Goal: Task Accomplishment & Management: Complete application form

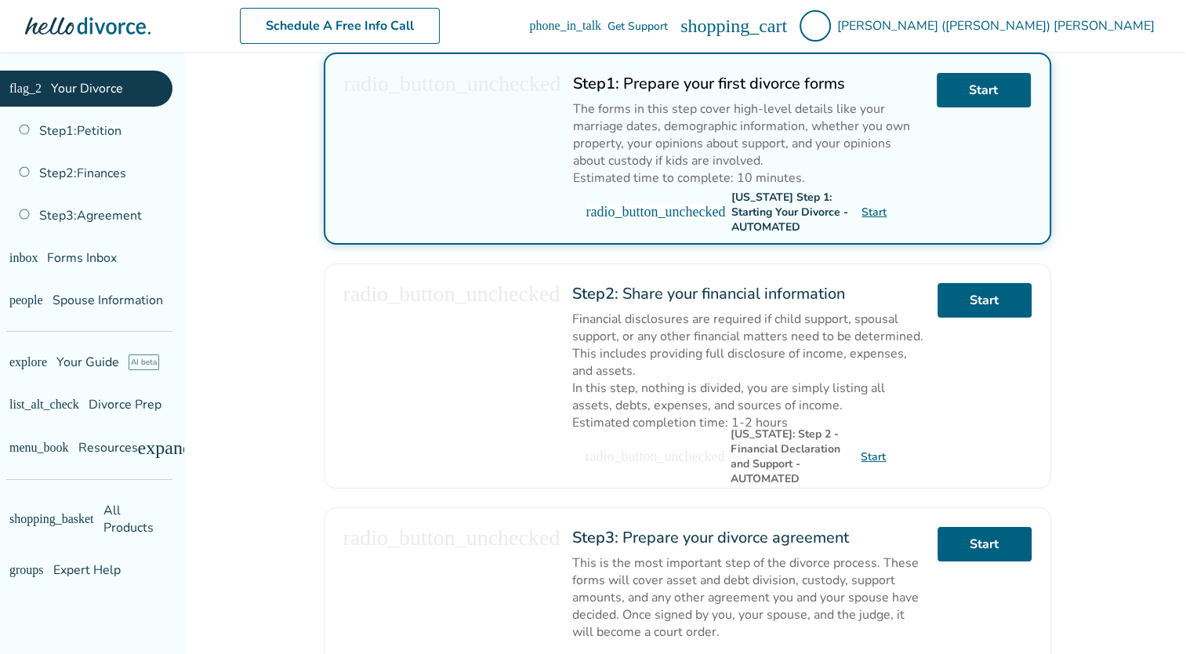
scroll to position [470, 0]
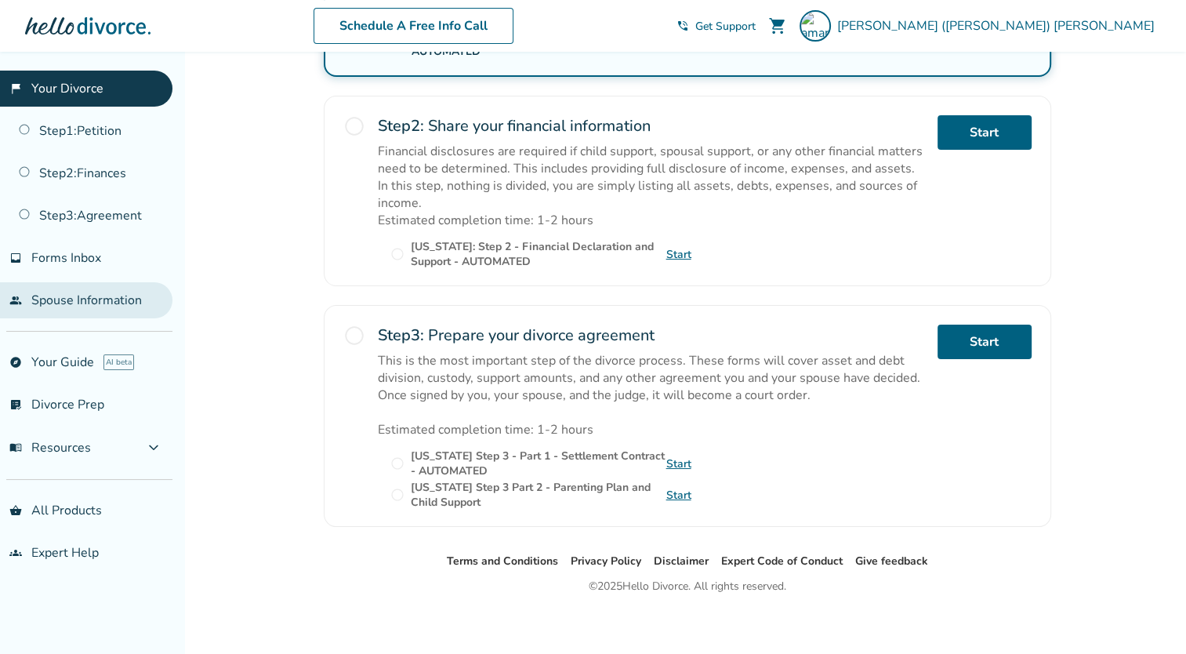
click at [64, 310] on link "people Spouse Information" at bounding box center [86, 300] width 172 height 36
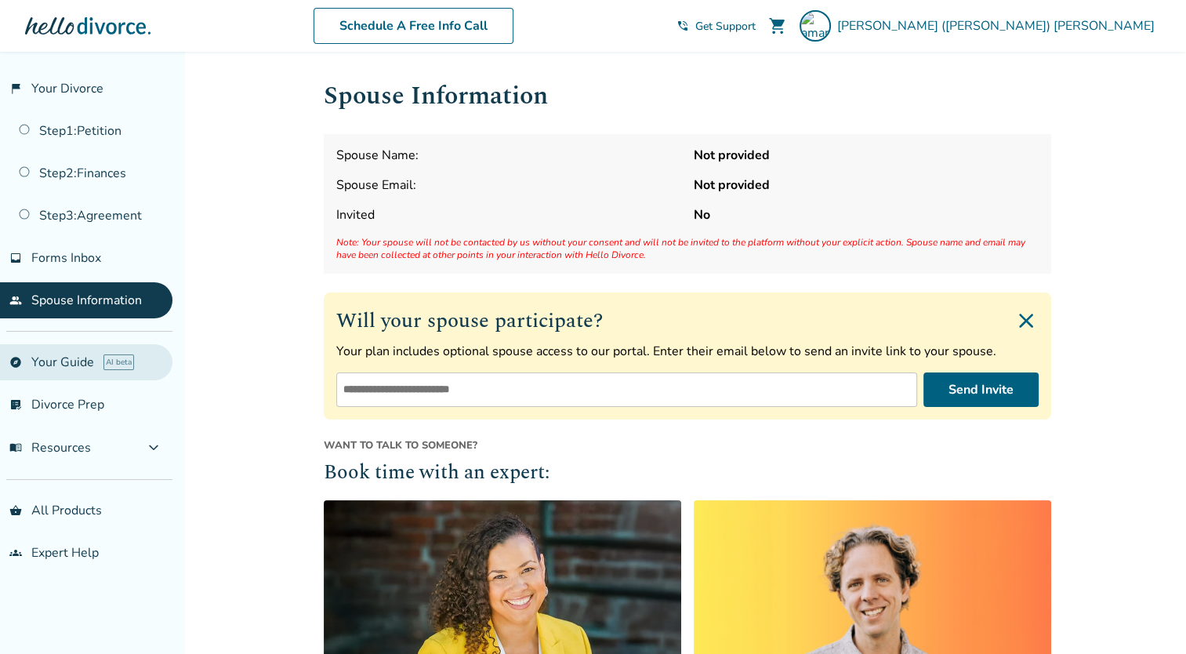
click at [45, 372] on link "explore Your Guide AI beta" at bounding box center [86, 362] width 172 height 36
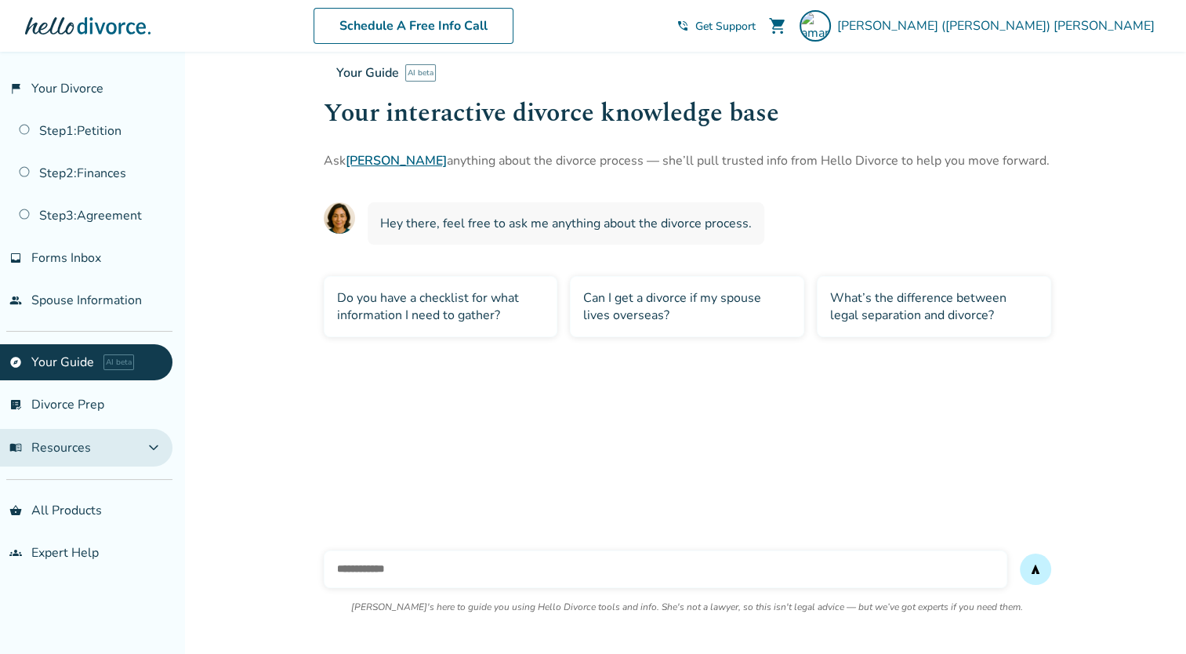
click at [149, 449] on span "expand_more" at bounding box center [153, 447] width 19 height 19
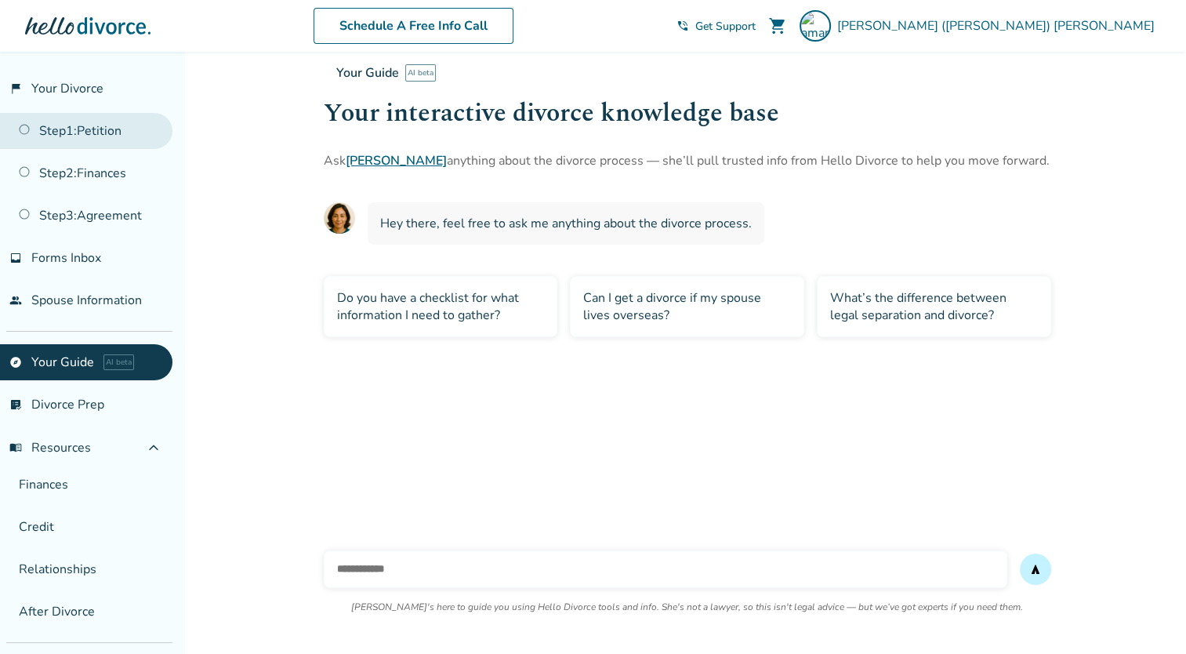
click at [135, 121] on link "Step 1 : Petition" at bounding box center [86, 131] width 172 height 36
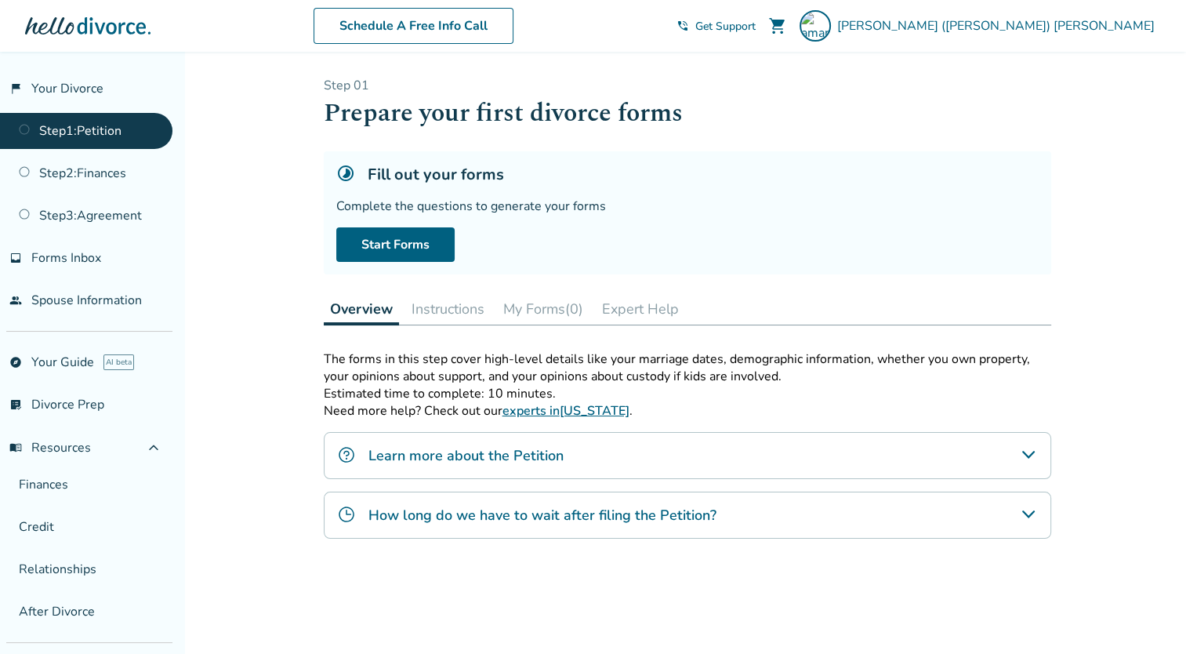
click at [1016, 453] on div "Learn more about the Petition" at bounding box center [688, 455] width 728 height 47
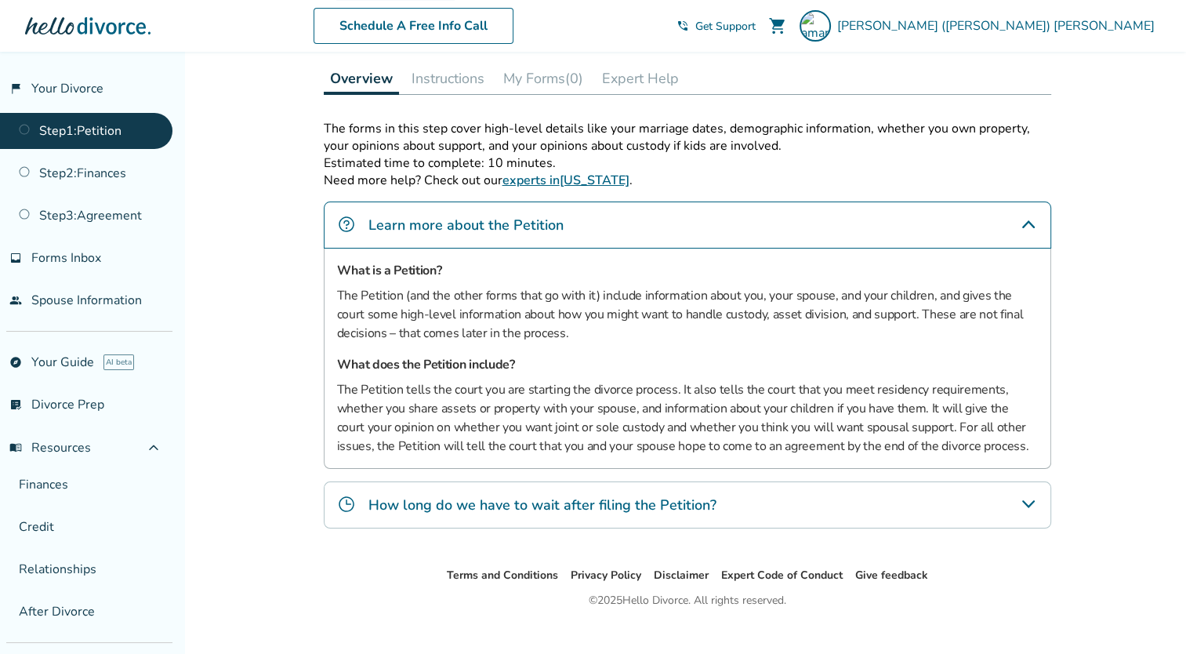
scroll to position [231, 0]
click at [1027, 505] on icon "How long do we have to wait after filing the Petition?" at bounding box center [1028, 503] width 19 height 19
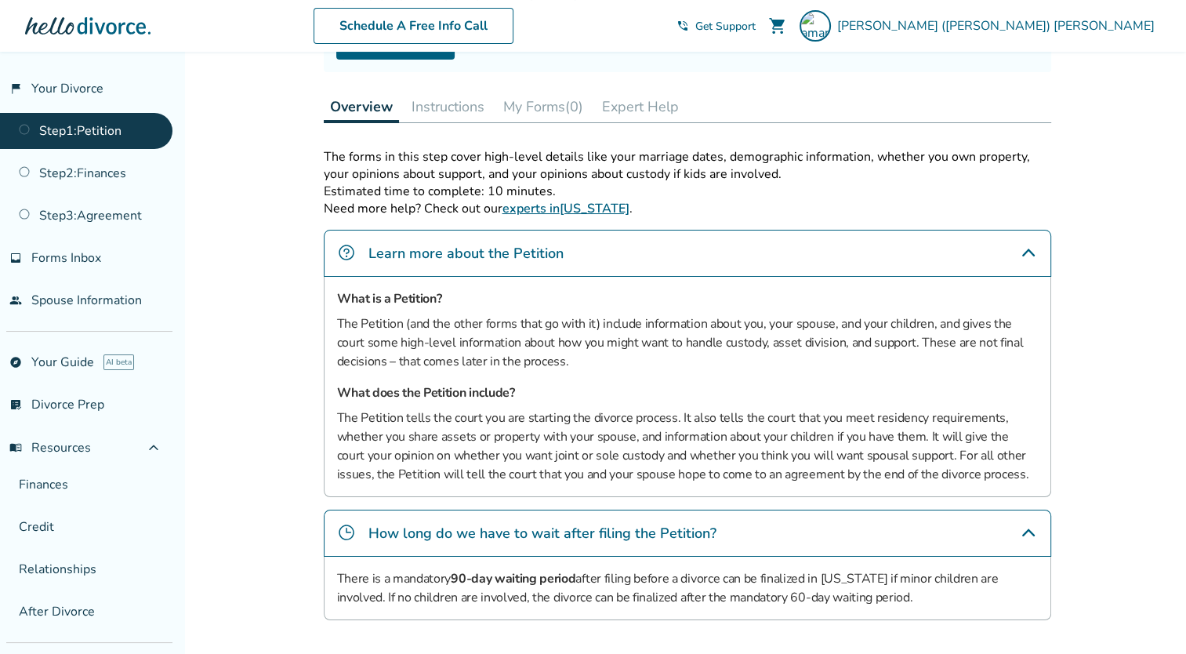
scroll to position [0, 0]
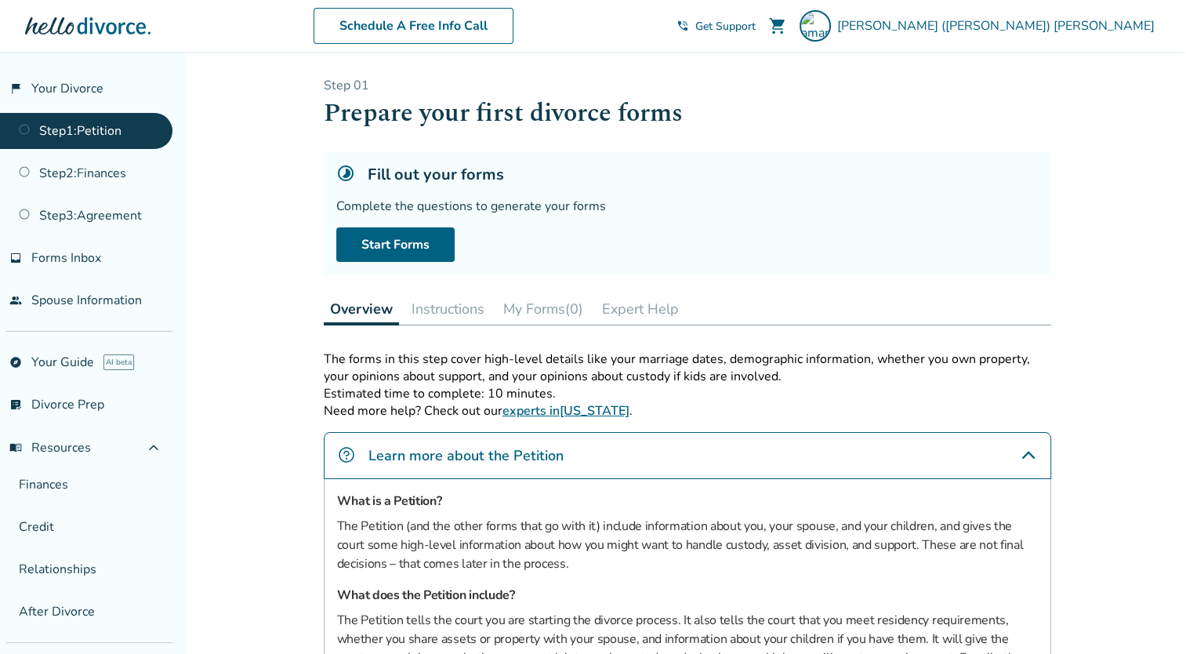
click at [430, 312] on button "Instructions" at bounding box center [447, 308] width 85 height 31
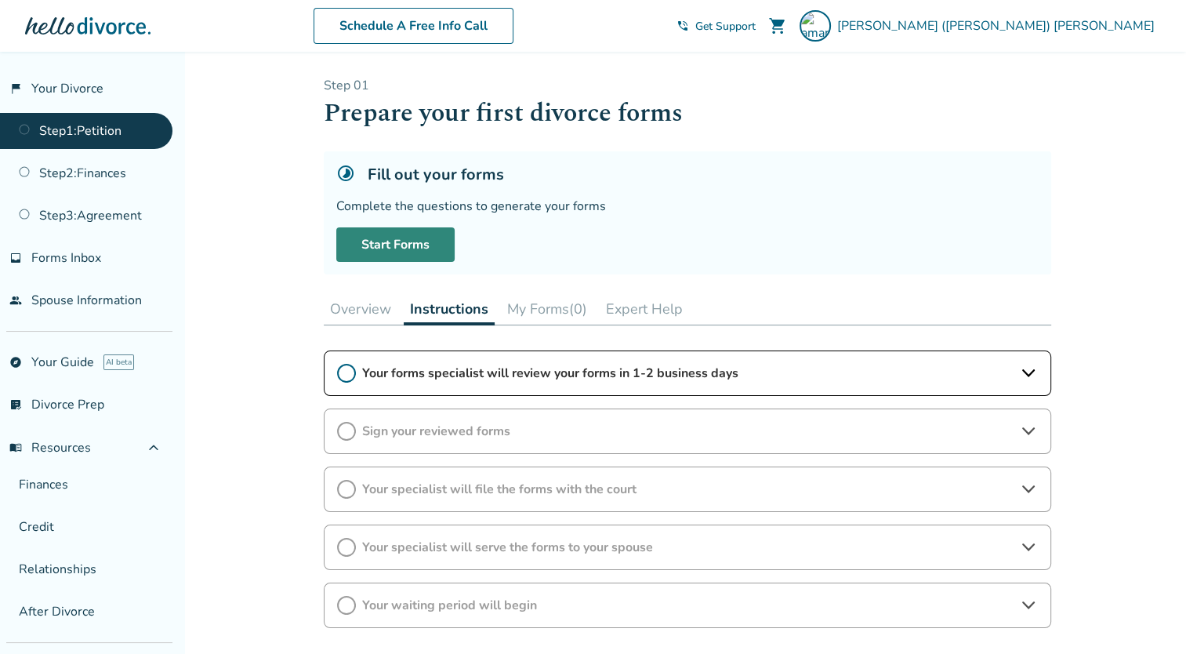
click at [425, 234] on link "Start Forms" at bounding box center [395, 244] width 118 height 34
